Goal: Register for event/course

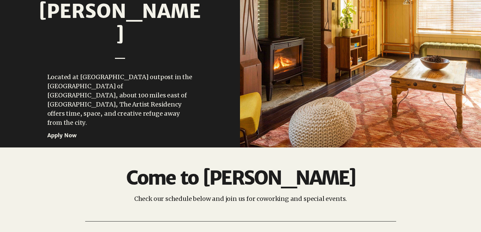
scroll to position [881, 0]
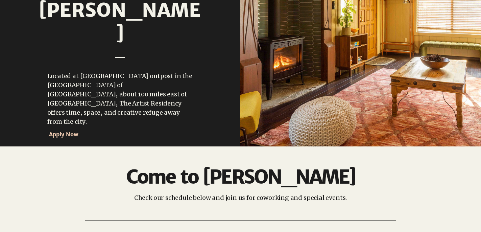
click at [60, 131] on span "Apply Now" at bounding box center [63, 134] width 29 height 7
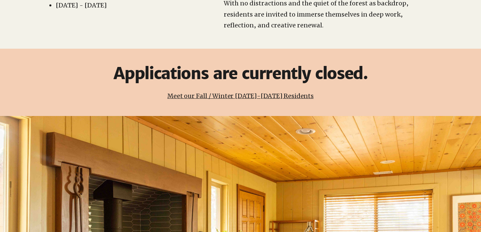
scroll to position [206, 0]
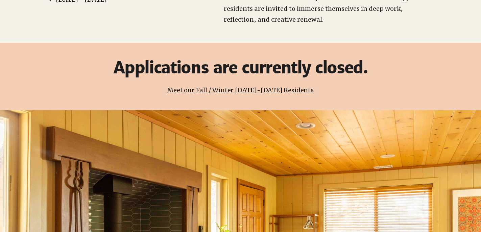
click at [257, 86] on link "Meet our Fall / Winter [DATE]-[DATE] Residents" at bounding box center [240, 90] width 146 height 8
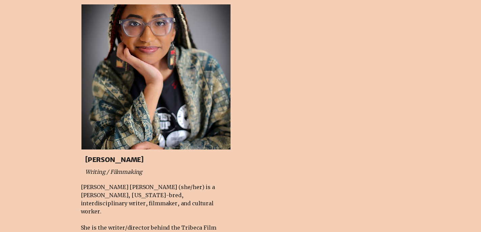
scroll to position [1435, 0]
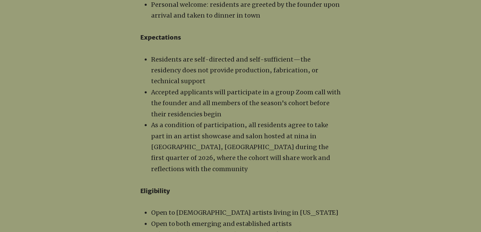
scroll to position [918, 0]
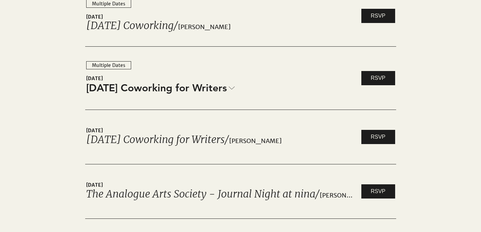
scroll to position [1104, 0]
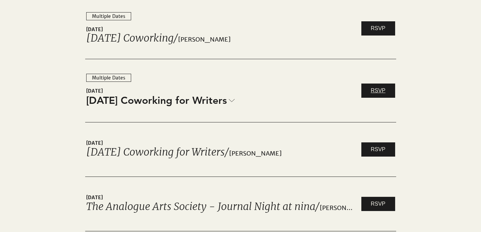
click at [379, 90] on span "RSVP" at bounding box center [378, 90] width 15 height 7
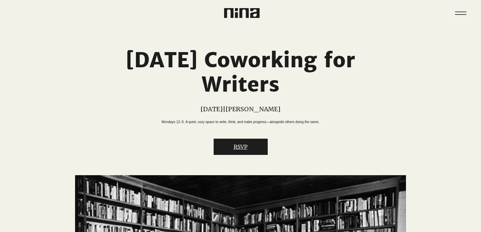
click at [243, 153] on button "RSVP" at bounding box center [241, 147] width 54 height 16
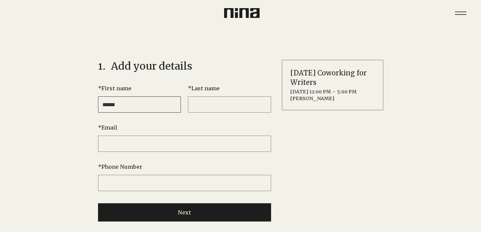
type input "******"
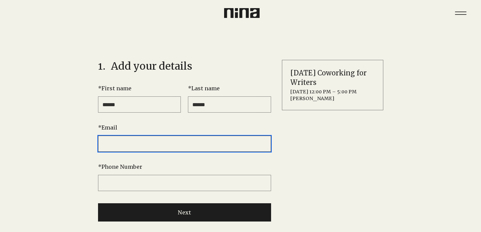
type input "**********"
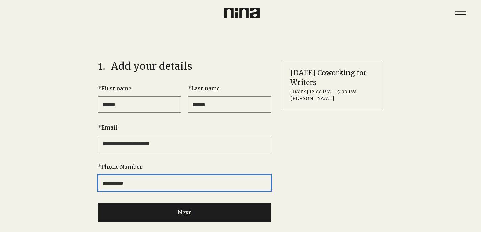
type input "**********"
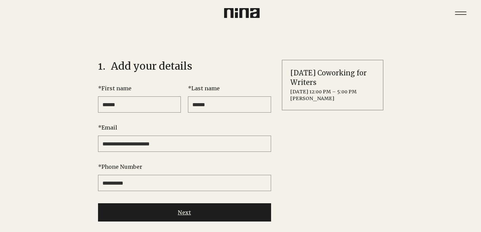
click at [138, 210] on button "Next" at bounding box center [184, 212] width 173 height 18
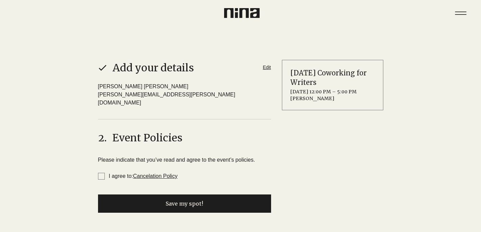
scroll to position [111, 0]
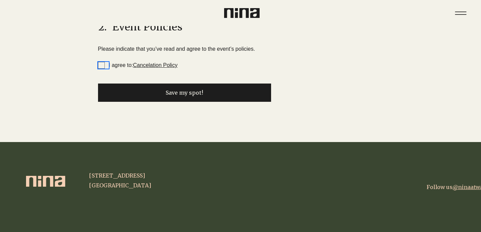
click at [100, 62] on span "I agree to: Cancelation Policy" at bounding box center [101, 65] width 7 height 7
click at [142, 88] on button "Save my spot!" at bounding box center [184, 93] width 173 height 18
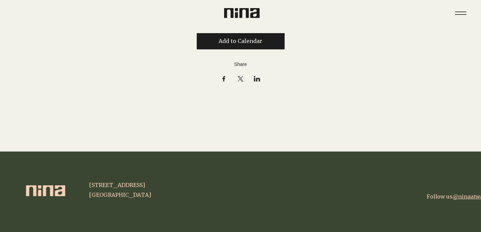
scroll to position [5, 0]
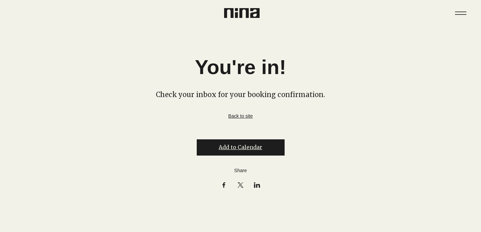
click at [239, 151] on button "Add to Calendar" at bounding box center [241, 147] width 88 height 16
click at [269, 173] on link "iCal" at bounding box center [268, 172] width 9 height 8
